Goal: Obtain resource: Obtain resource

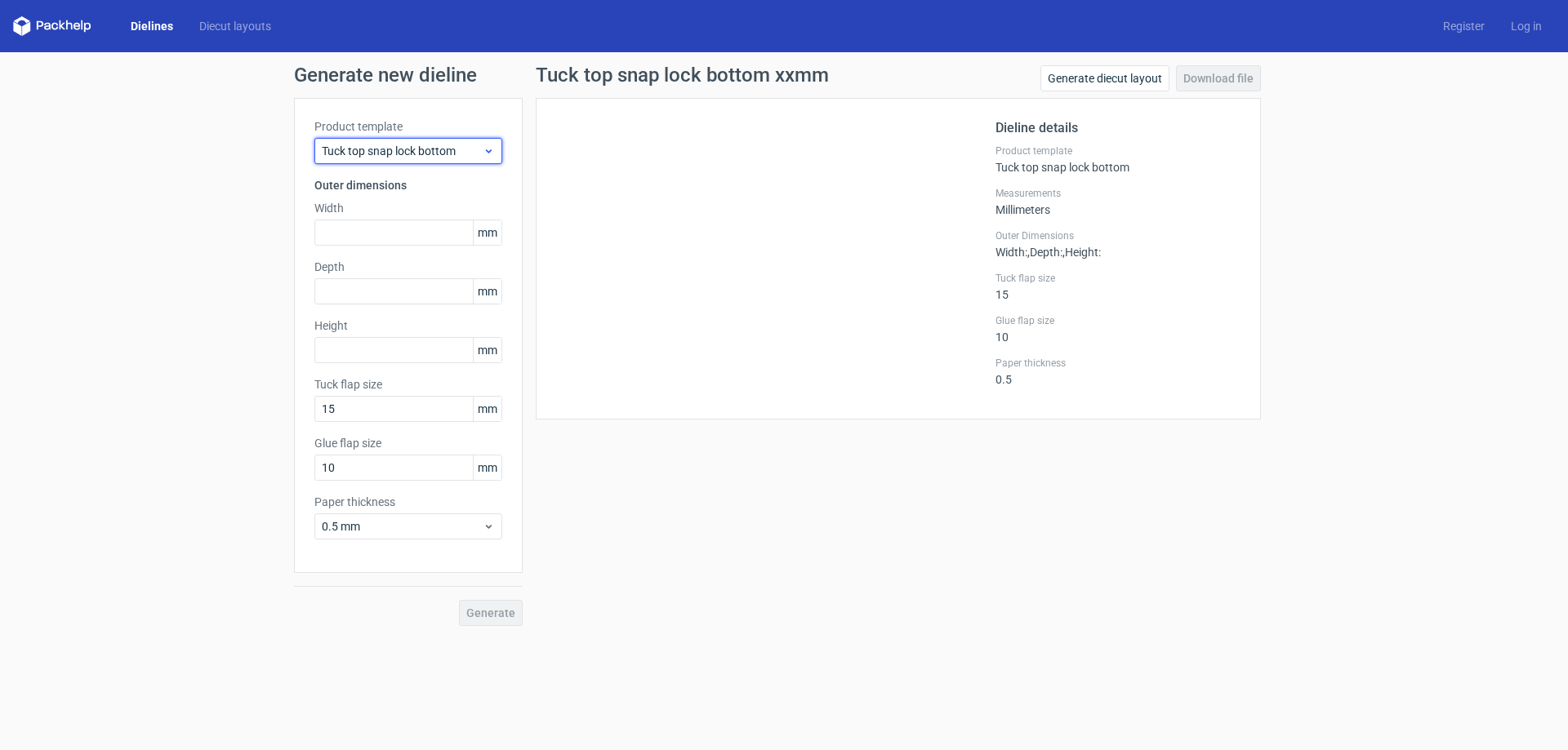
click at [398, 153] on span "Tuck top snap lock bottom" at bounding box center [401, 151] width 161 height 17
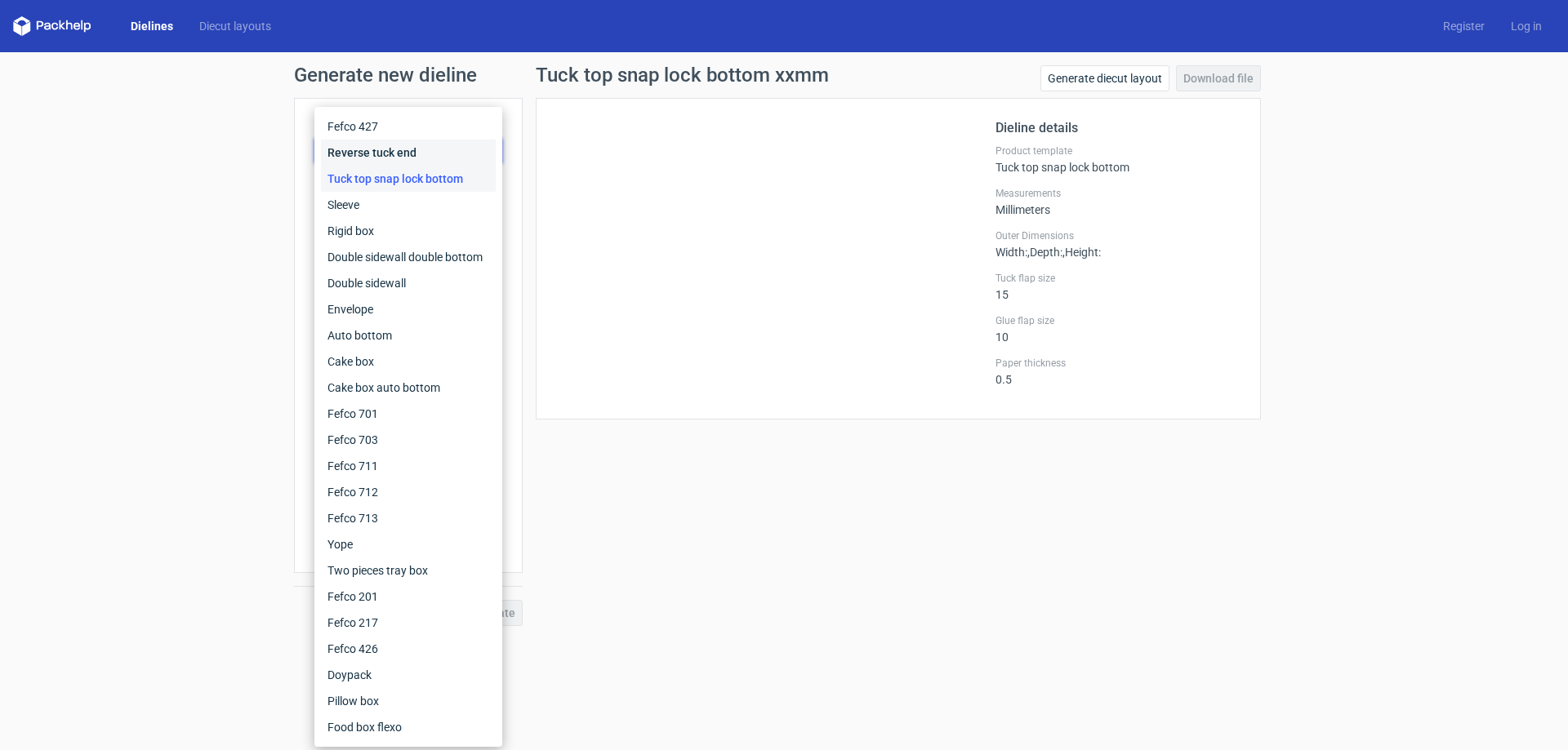
click at [436, 153] on div "Reverse tuck end" at bounding box center [409, 152] width 175 height 26
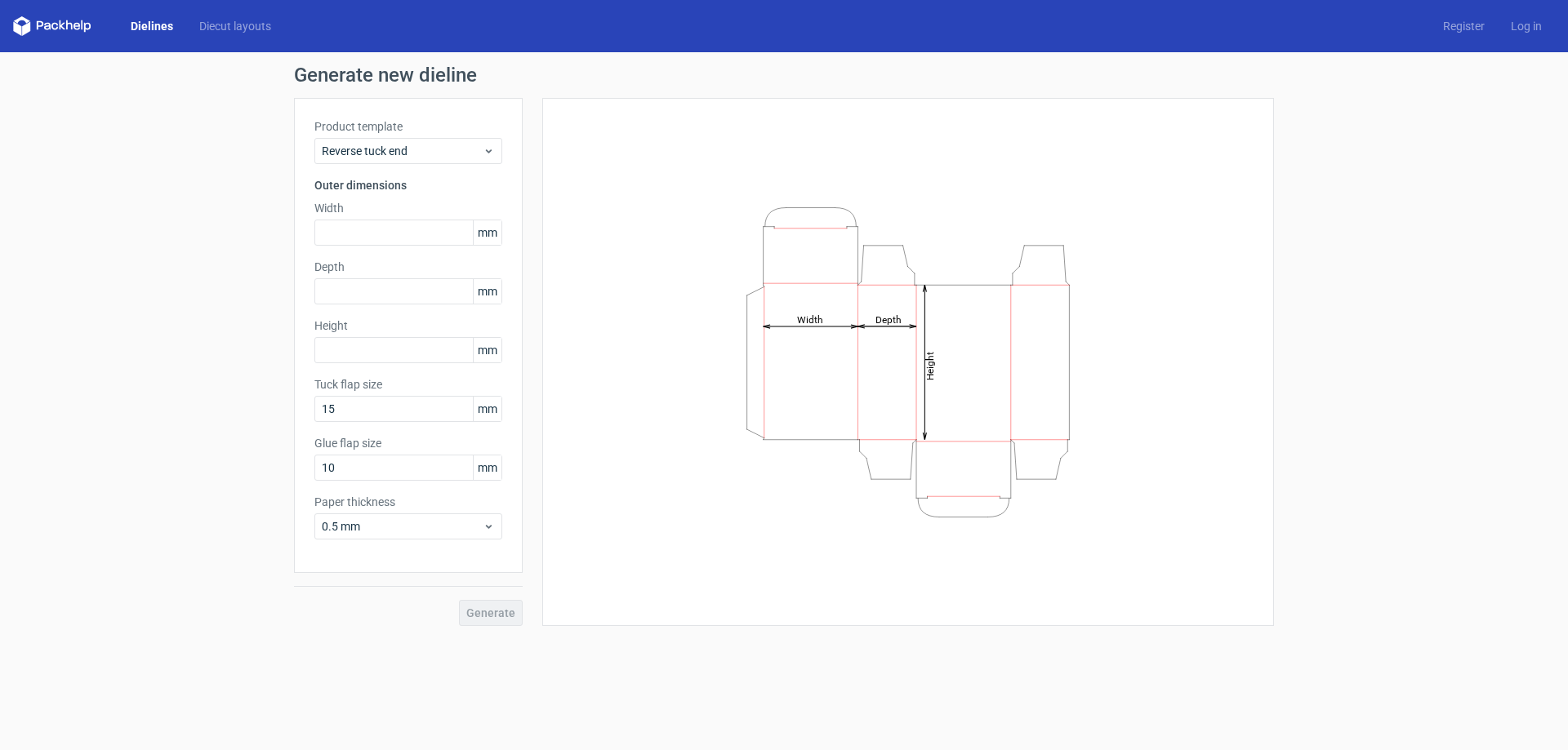
click at [423, 125] on label "Product template" at bounding box center [408, 126] width 188 height 17
click at [426, 147] on span "Reverse tuck end" at bounding box center [401, 151] width 161 height 17
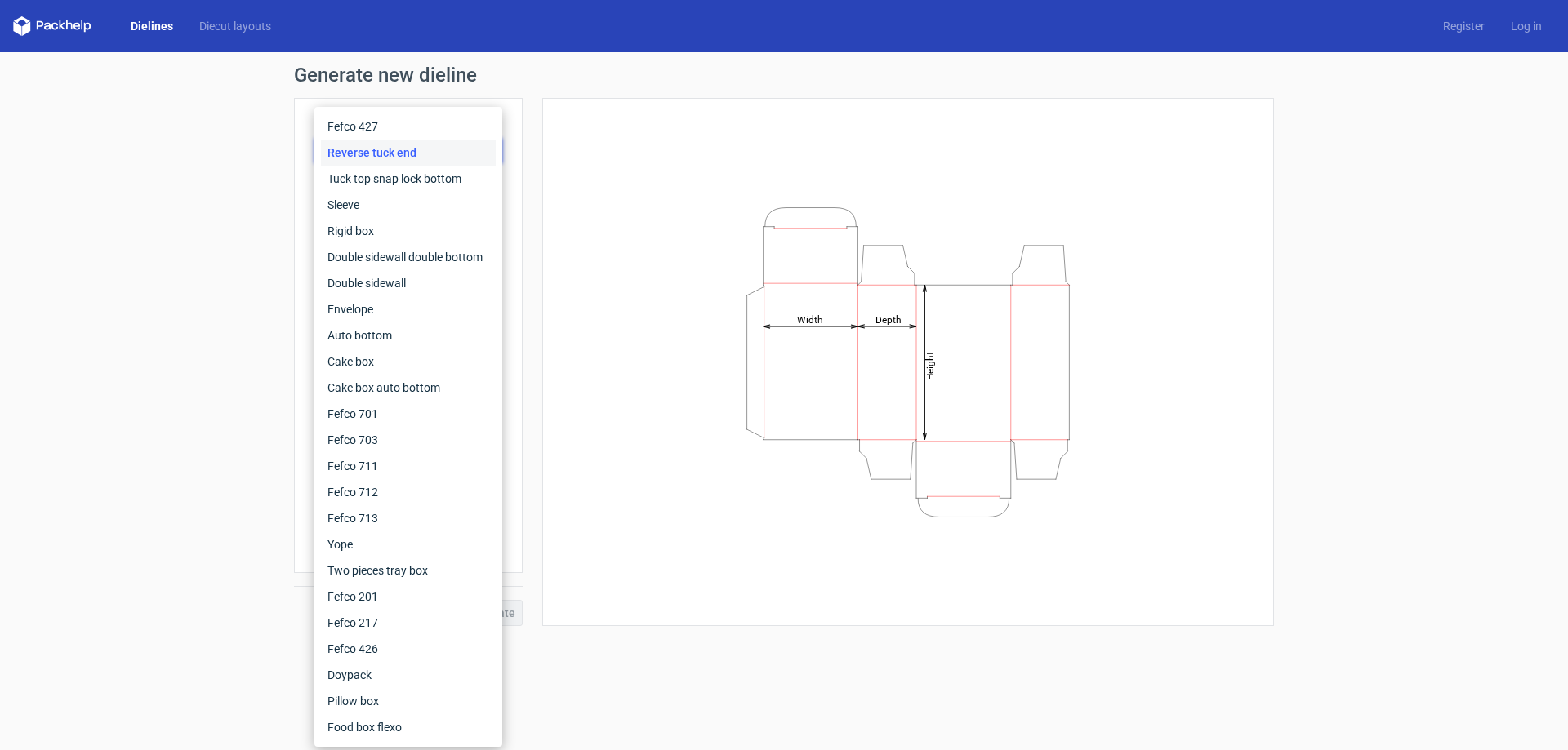
click at [426, 147] on div "Reverse tuck end" at bounding box center [409, 152] width 175 height 26
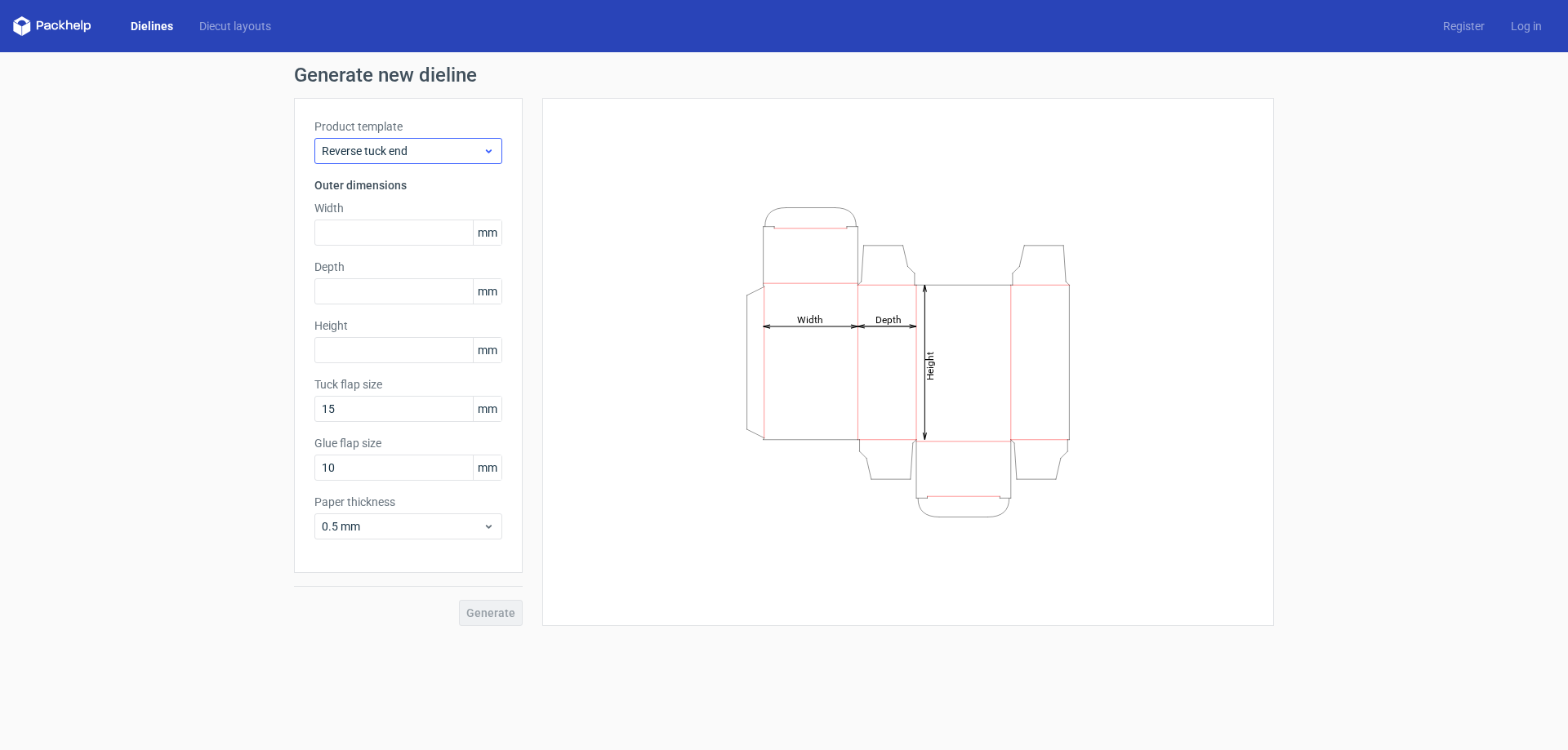
drag, startPoint x: 426, startPoint y: 131, endPoint x: 426, endPoint y: 140, distance: 9.0
click at [426, 130] on label "Product template" at bounding box center [408, 126] width 188 height 17
click at [423, 149] on span "Reverse tuck end" at bounding box center [401, 151] width 161 height 17
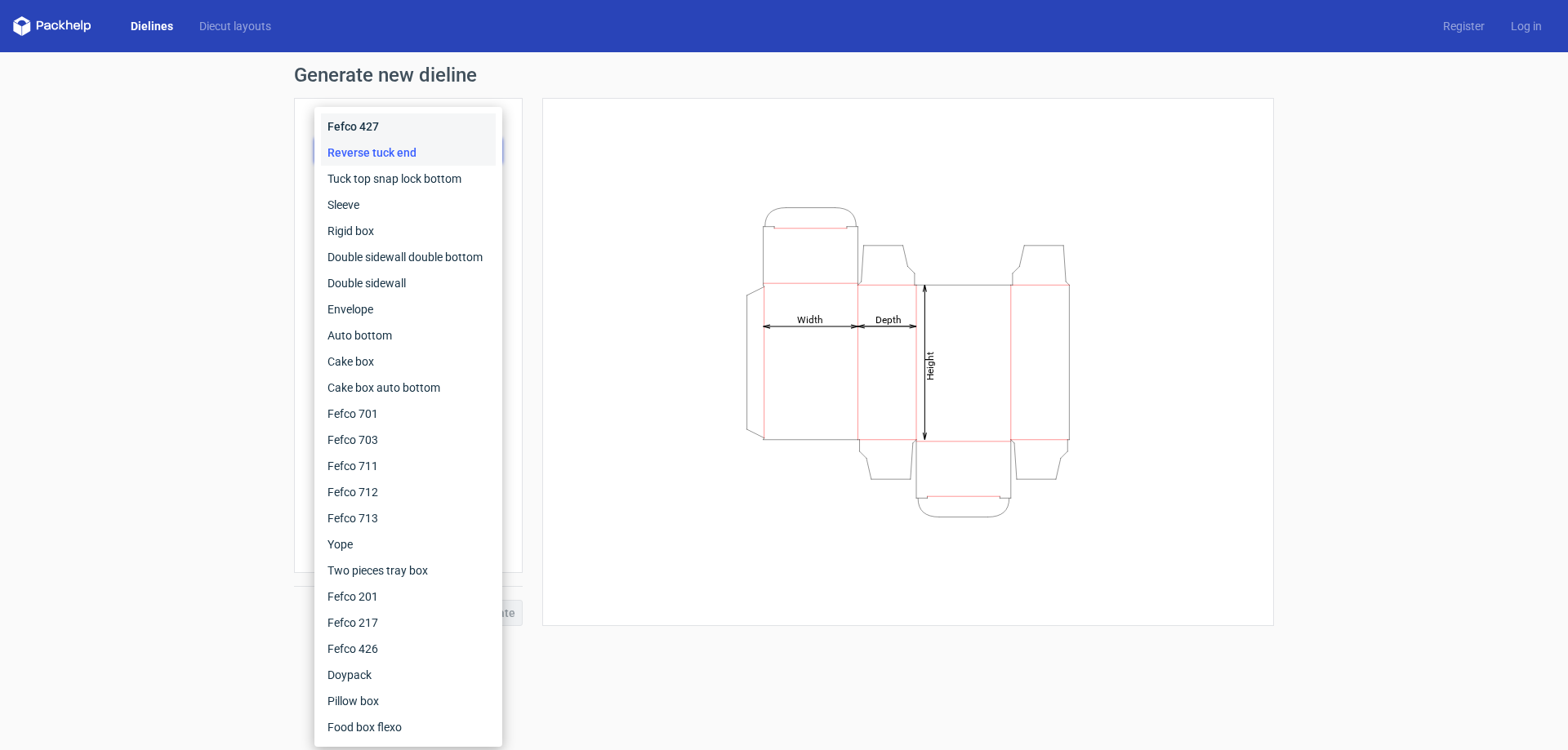
click at [423, 133] on div "Fefco 427" at bounding box center [409, 126] width 175 height 26
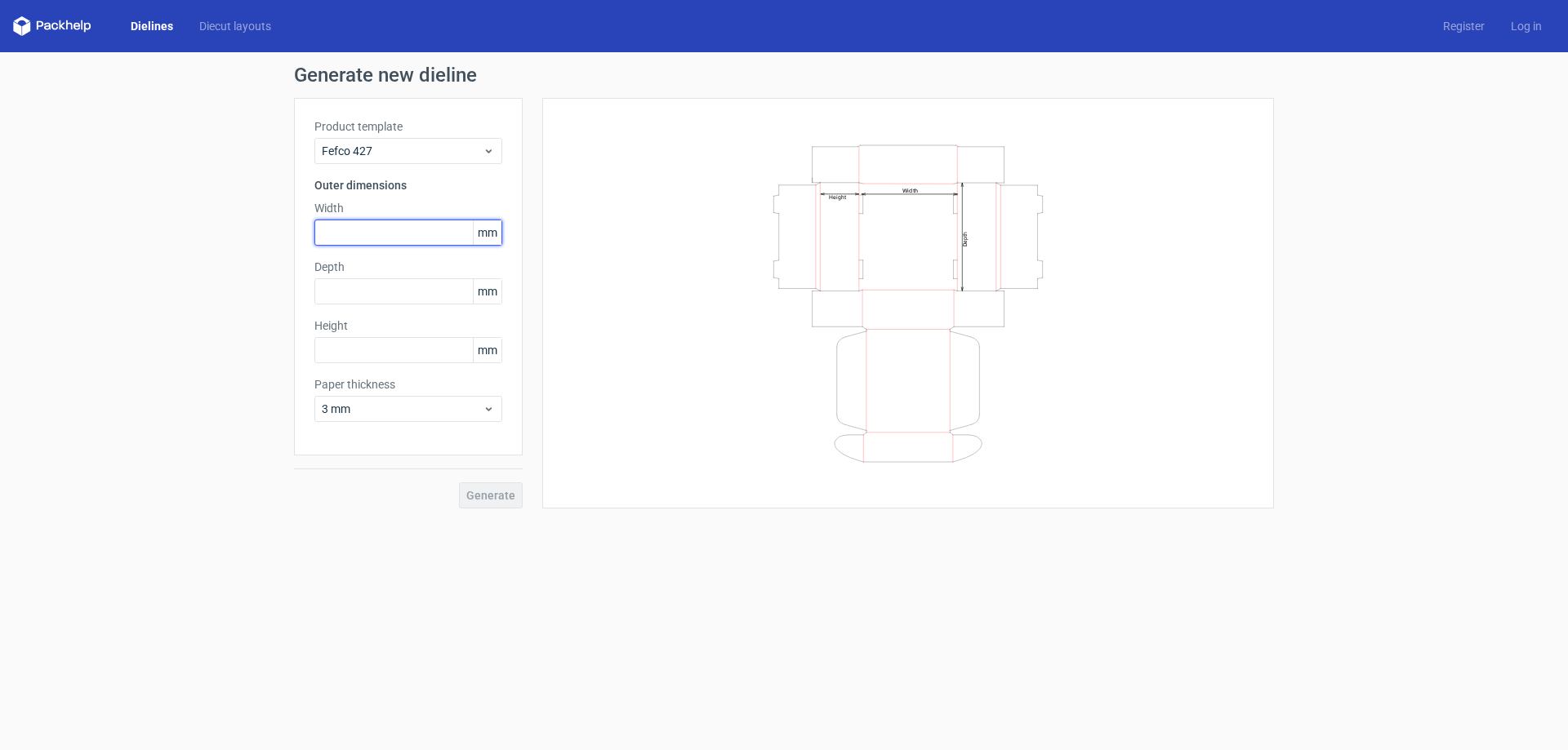
click at [366, 231] on input "text" at bounding box center [408, 232] width 188 height 26
type input "220"
type input "160"
type input "70"
click at [490, 493] on span "Generate" at bounding box center [491, 495] width 49 height 12
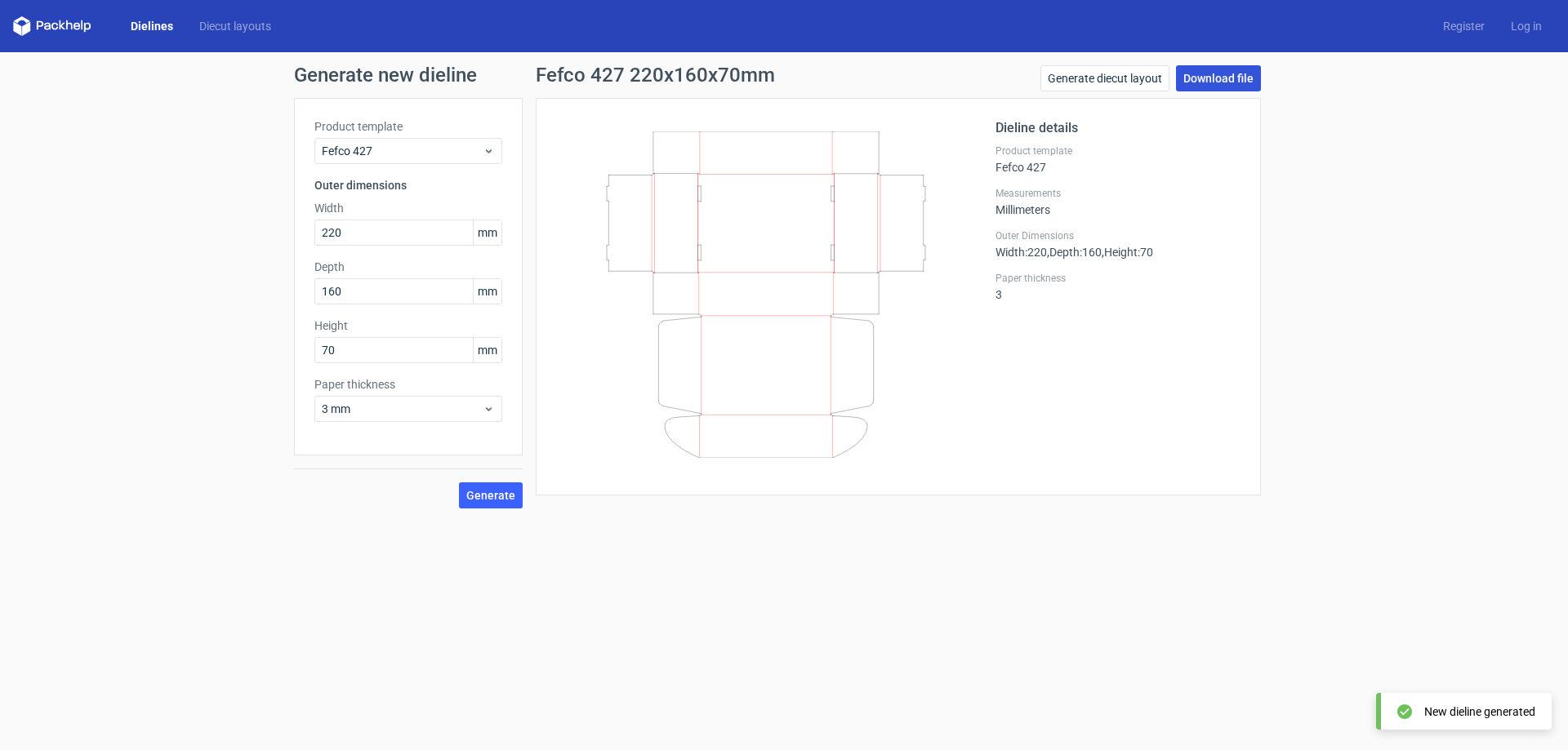
click at [1229, 69] on link "Download file" at bounding box center [1218, 78] width 85 height 26
click at [1135, 82] on link "Generate diecut layout" at bounding box center [1105, 78] width 129 height 26
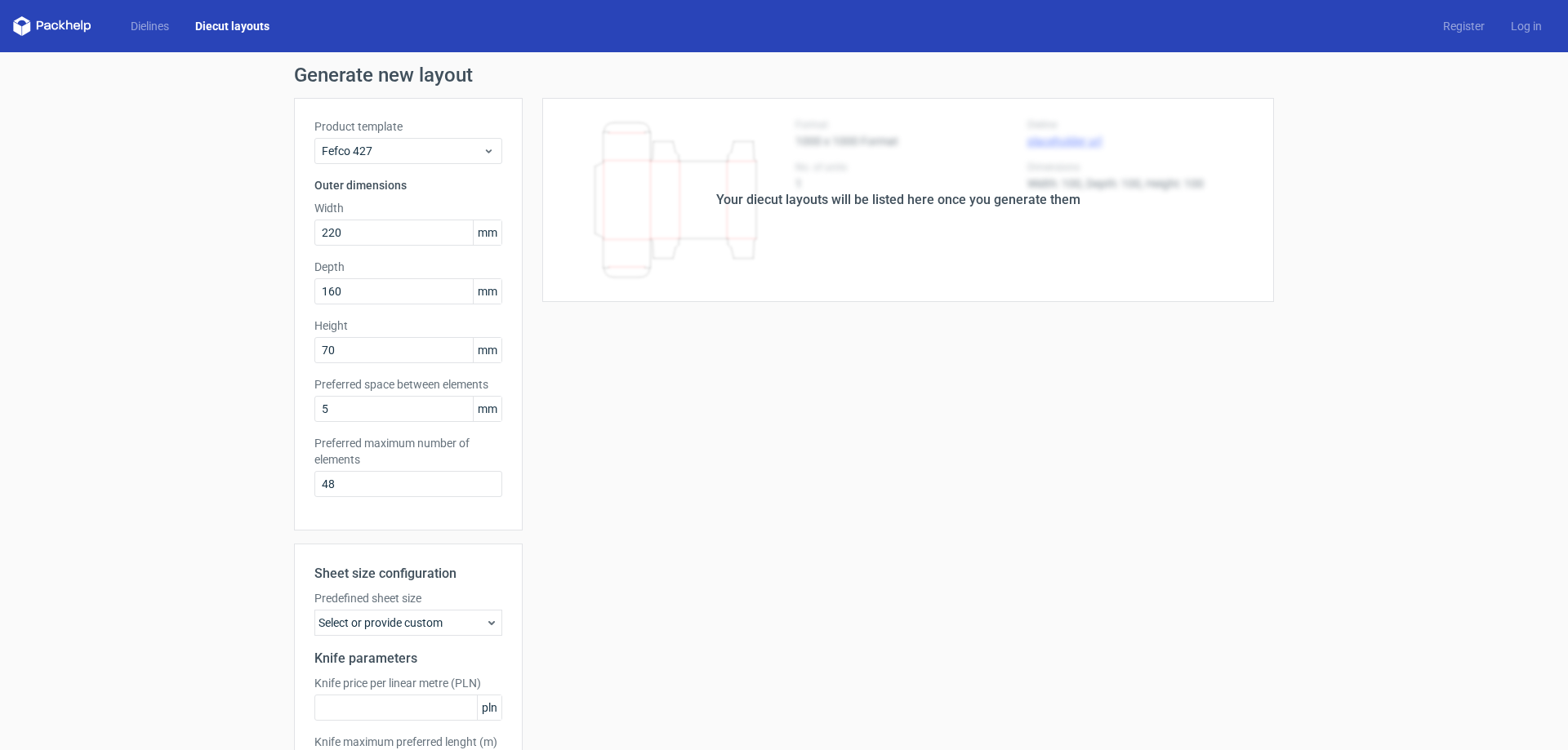
click at [754, 332] on div "Your diecut layouts will be listed here once you generate them Height Depth Wid…" at bounding box center [898, 482] width 751 height 768
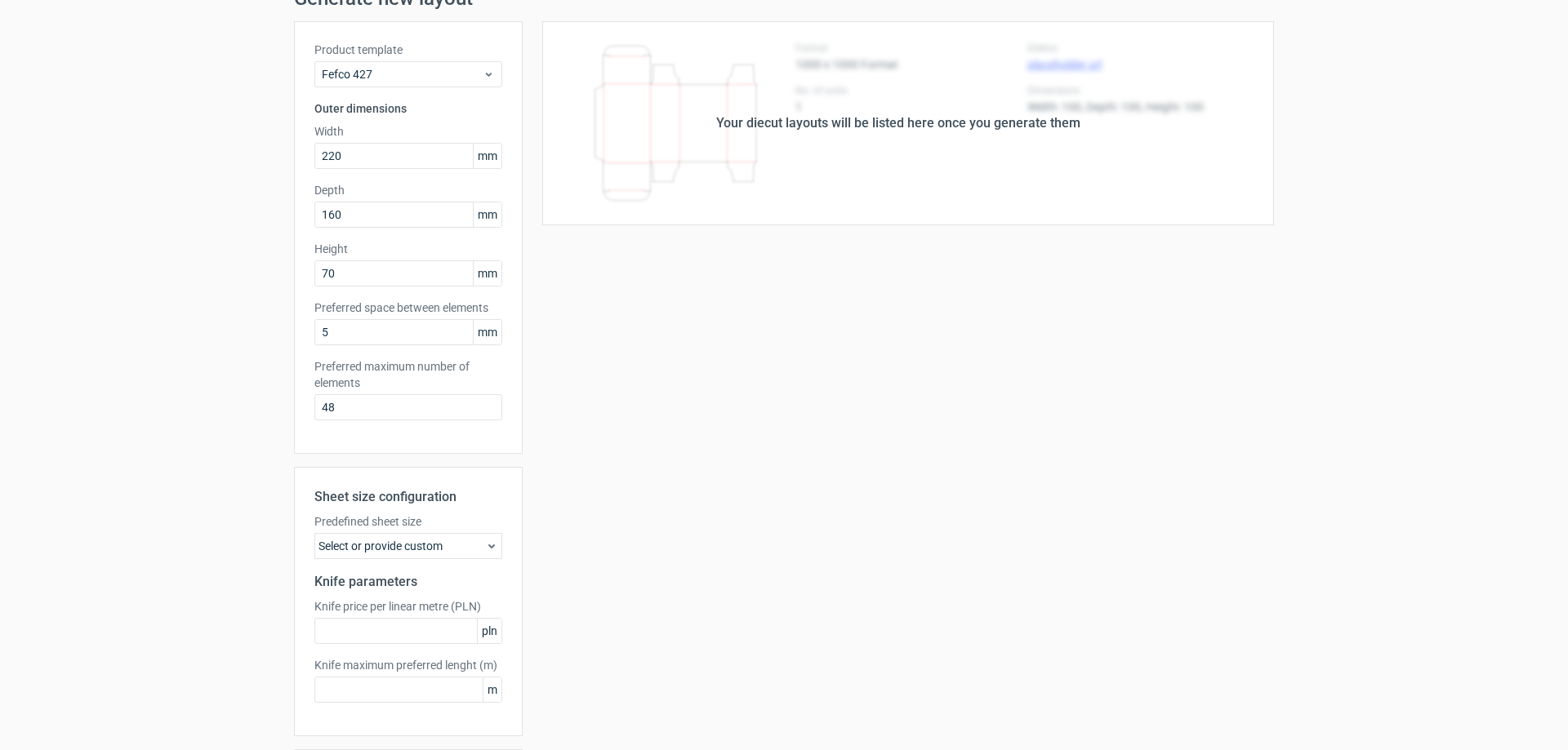
scroll to position [129, 0]
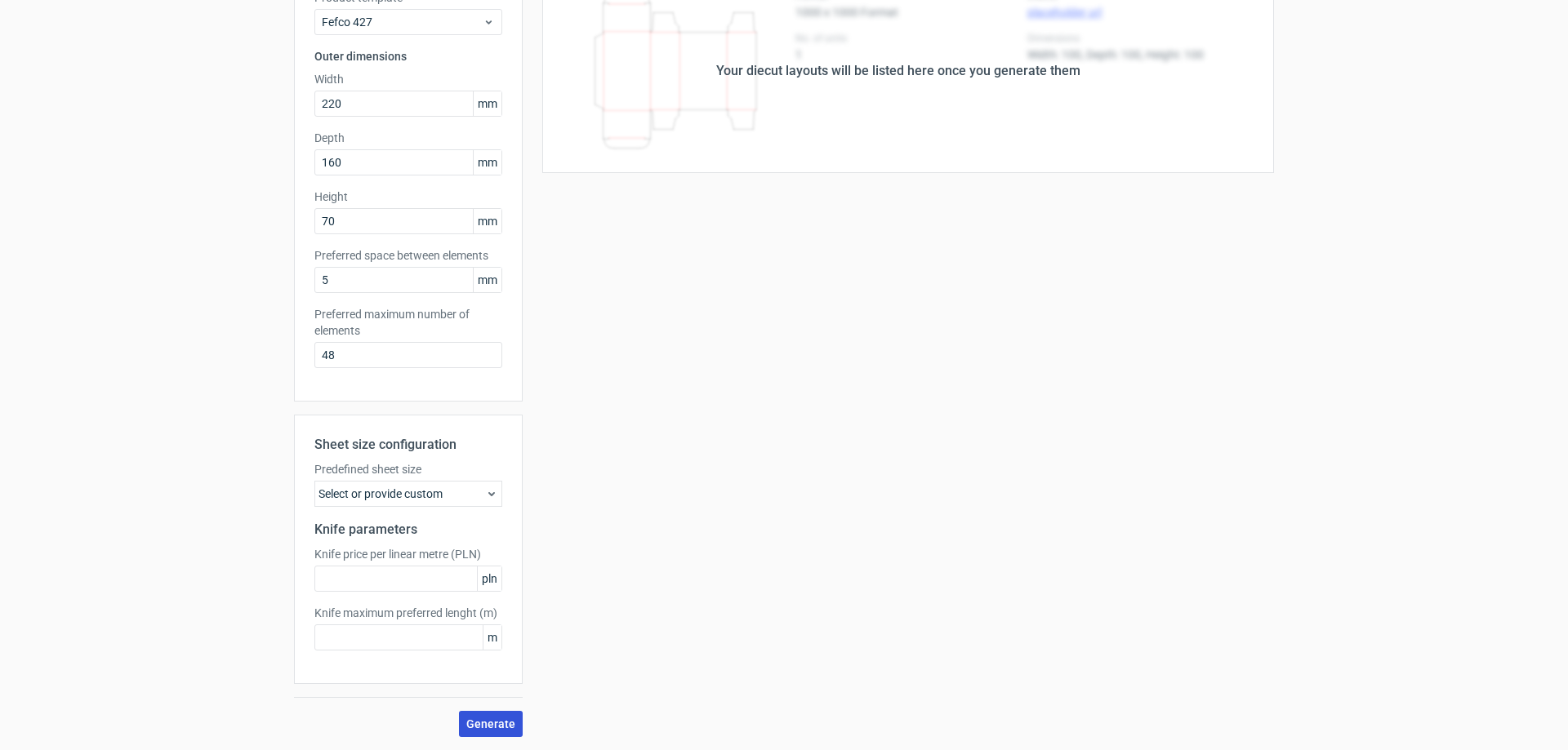
click at [493, 719] on span "Generate" at bounding box center [491, 724] width 49 height 12
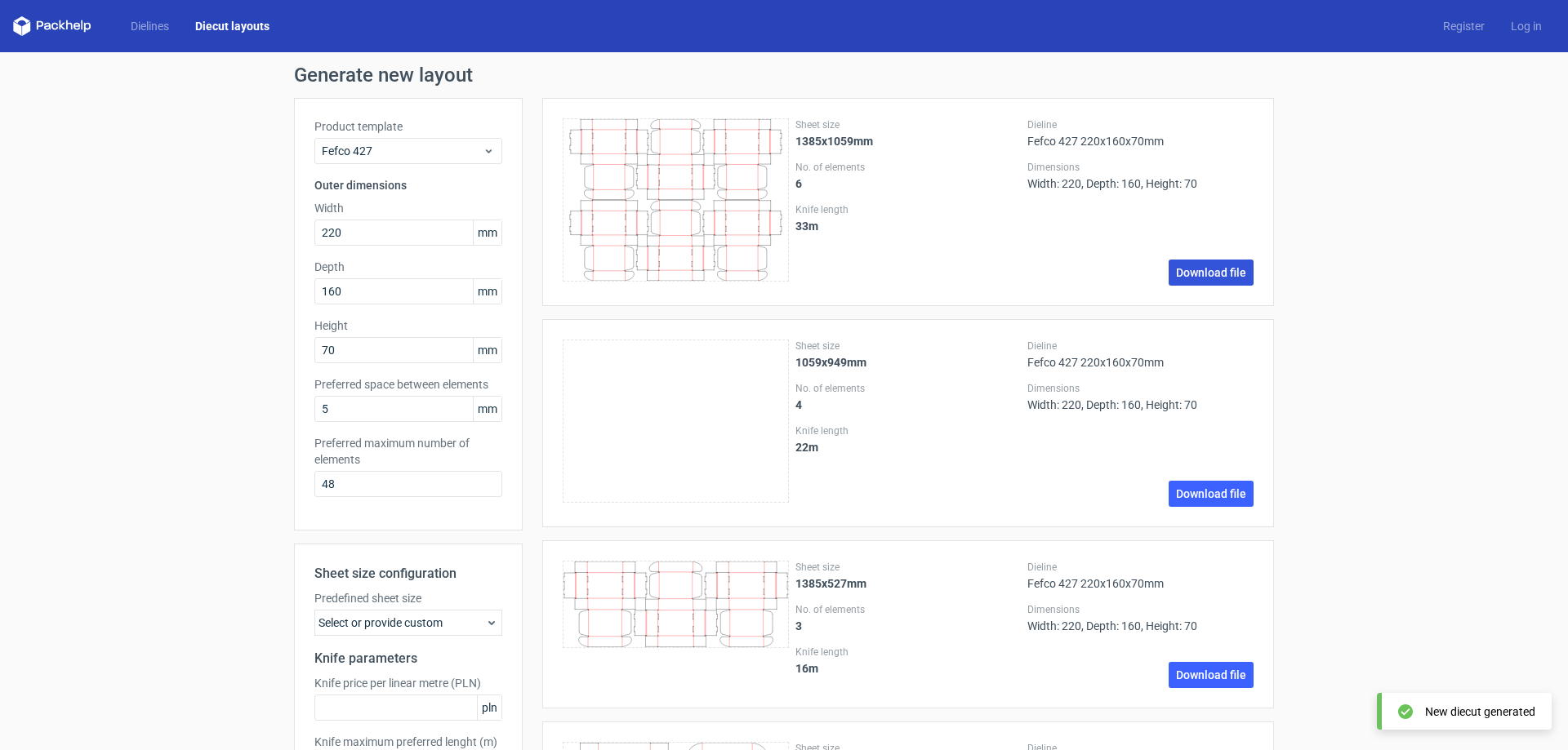
click at [1188, 268] on link "Download file" at bounding box center [1210, 272] width 85 height 26
drag, startPoint x: 345, startPoint y: 232, endPoint x: 250, endPoint y: 252, distance: 97.1
click at [250, 252] on div "Generate new layout Product template Fefco 427 Outer dimensions Width 220 mm De…" at bounding box center [784, 596] width 1568 height 1088
type input "360"
type input "240"
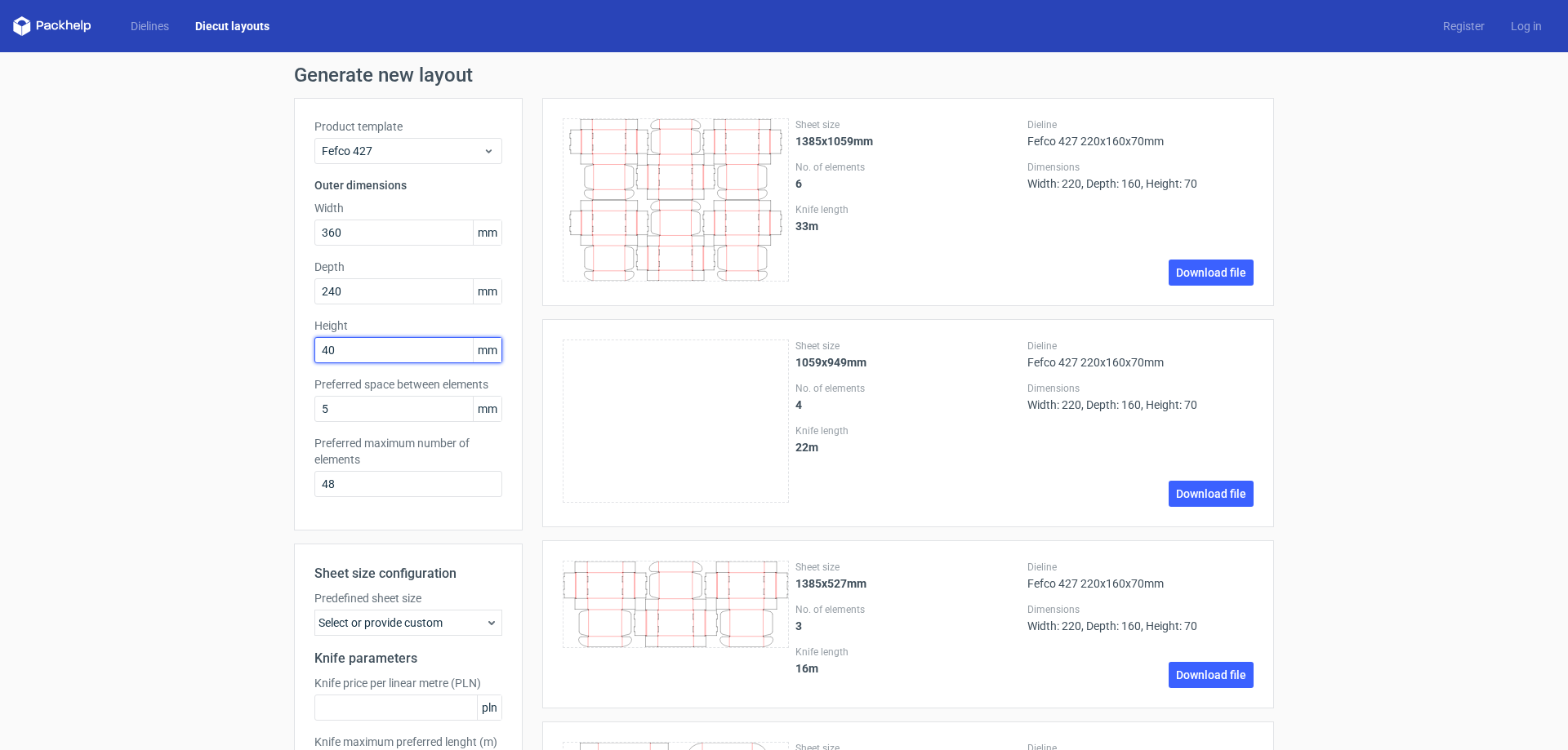
type input "40"
click at [264, 298] on div "Generate new layout Product template Fefco 427 Outer dimensions Width 360 mm De…" at bounding box center [784, 596] width 1568 height 1088
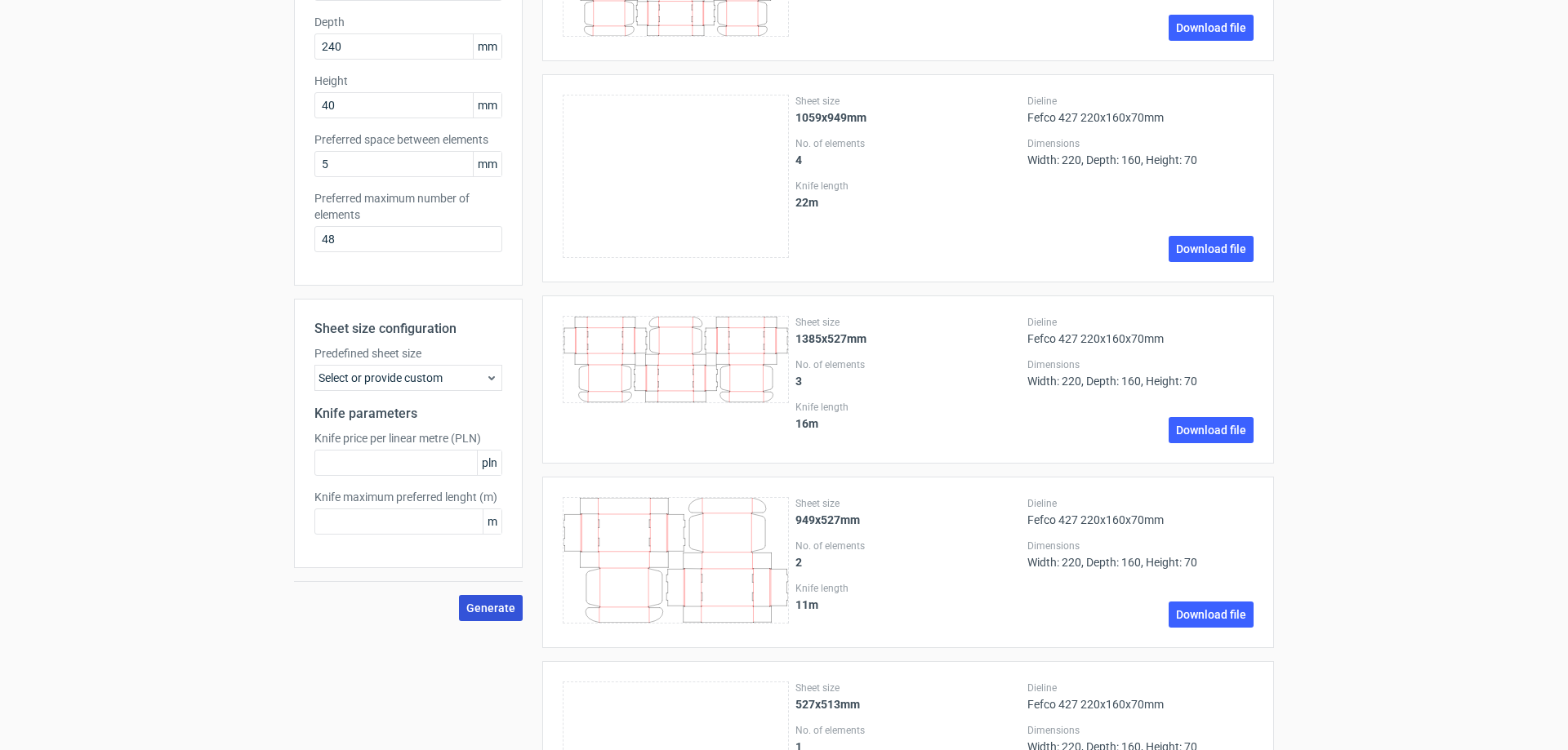
click at [500, 610] on span "Generate" at bounding box center [491, 608] width 49 height 12
